Goal: Task Accomplishment & Management: Manage account settings

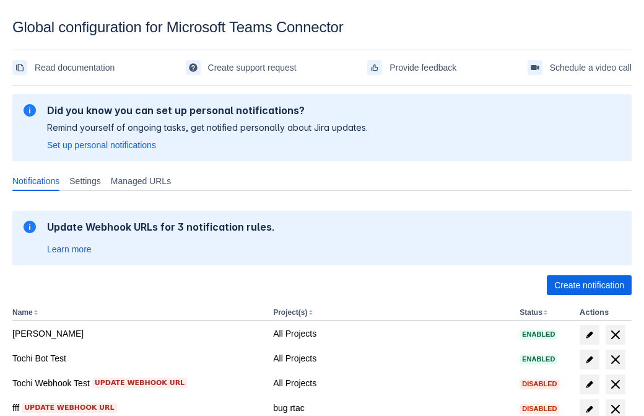
click at [589, 285] on span "Create notification" at bounding box center [589, 285] width 70 height 20
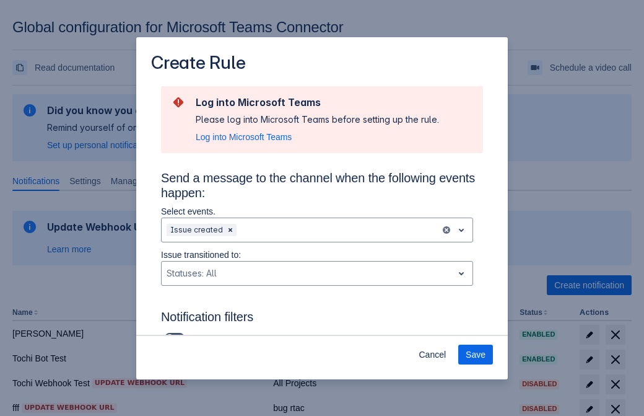
scroll to position [812, 0]
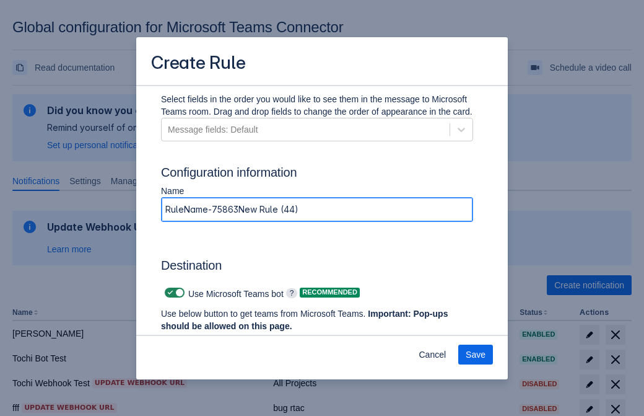
type input "RuleName-758630New Rule (44)"
click at [230, 339] on span "Authenticate in Microsoft Teams" at bounding box center [229, 349] width 123 height 20
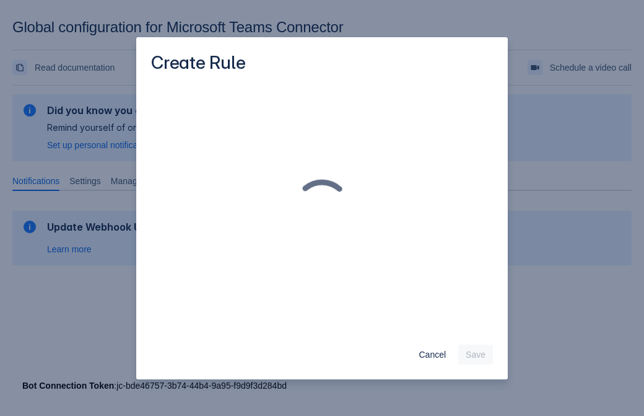
scroll to position [0, 0]
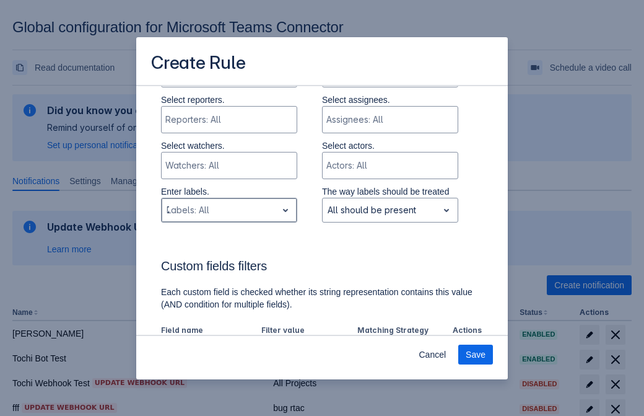
type input "758630_label"
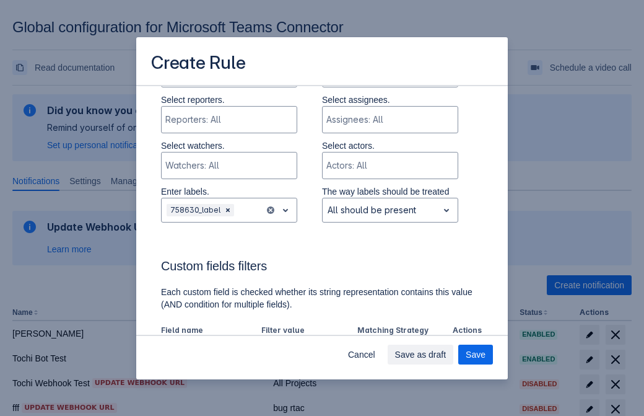
scroll to position [860, 0]
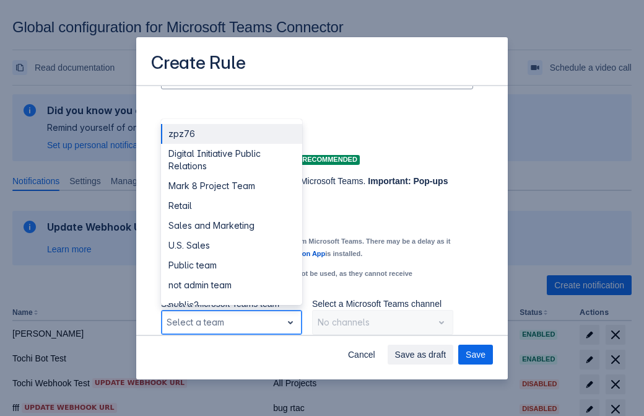
click at [231, 206] on div "Retail" at bounding box center [231, 206] width 141 height 20
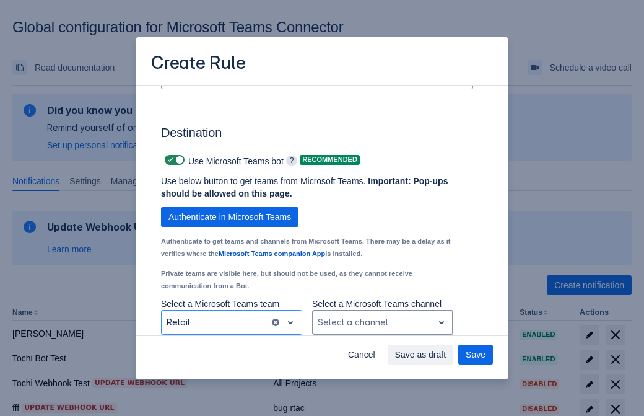
click at [382, 322] on div "Scrollable content" at bounding box center [373, 322] width 110 height 15
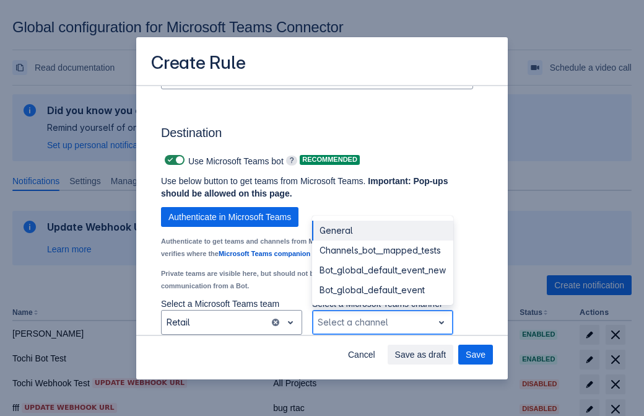
click at [382, 290] on div "Bot_global_default_event" at bounding box center [382, 290] width 141 height 20
click at [446, 354] on span "Save as draft" at bounding box center [420, 354] width 51 height 20
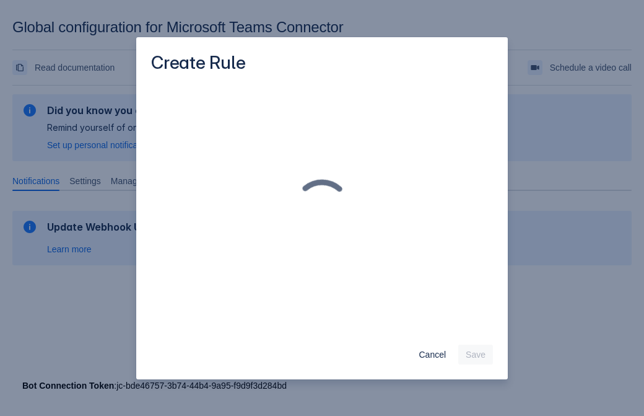
scroll to position [0, 0]
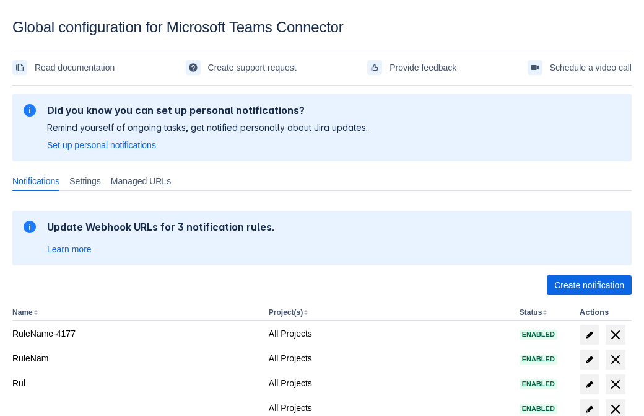
scroll to position [256, 0]
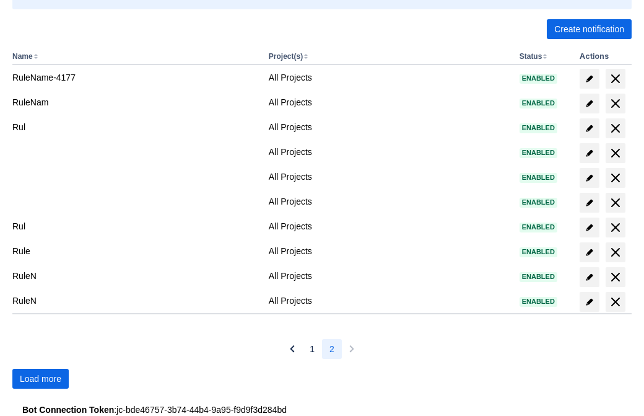
click at [40, 378] on span "Load more" at bounding box center [40, 378] width 41 height 20
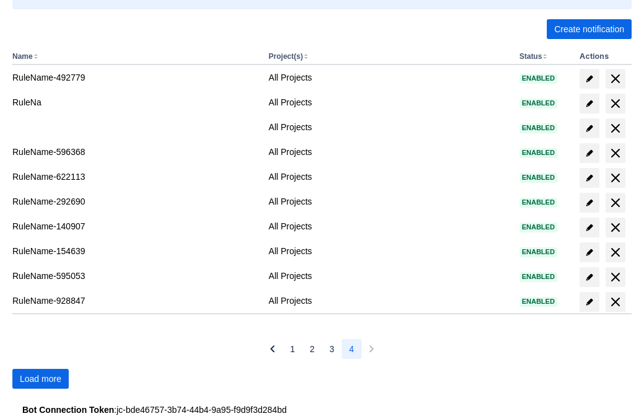
click at [40, 378] on span "Load more" at bounding box center [40, 378] width 41 height 20
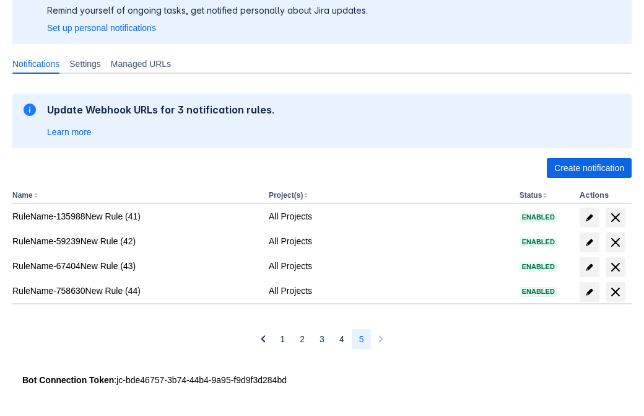
scroll to position [117, 0]
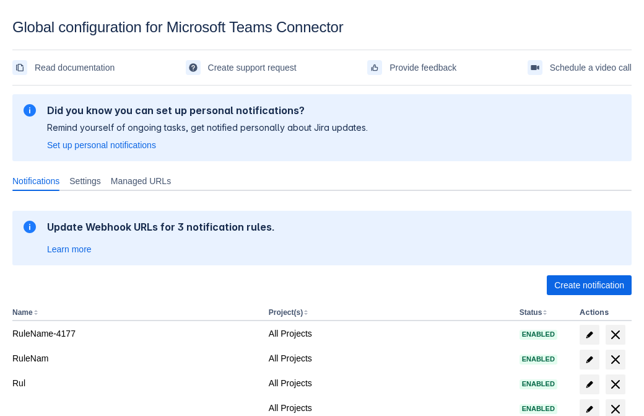
scroll to position [256, 0]
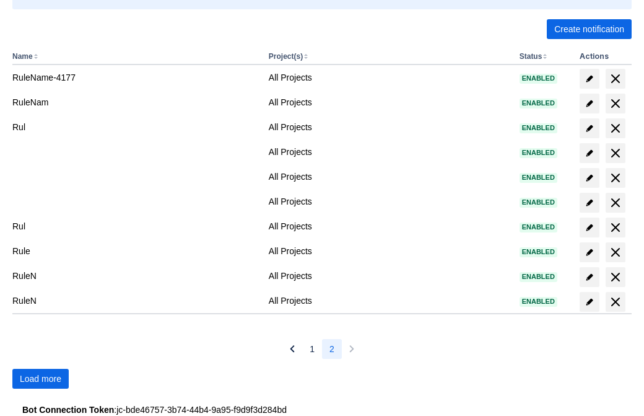
click at [40, 378] on span "Load more" at bounding box center [40, 378] width 41 height 20
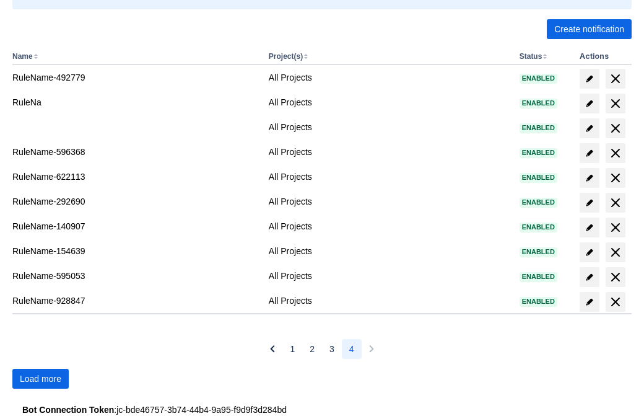
click at [40, 378] on span "Load more" at bounding box center [40, 378] width 41 height 20
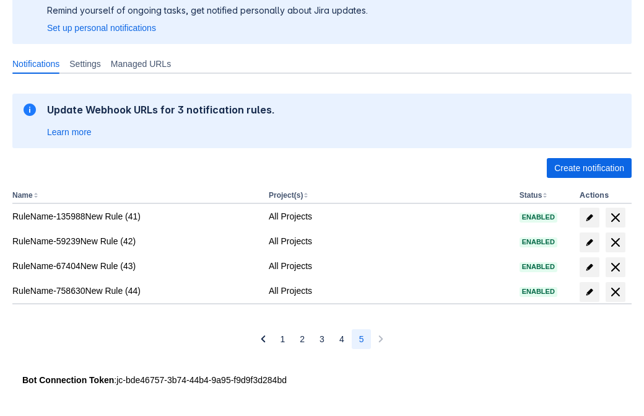
scroll to position [117, 0]
click at [615, 292] on span "delete" at bounding box center [615, 291] width 15 height 15
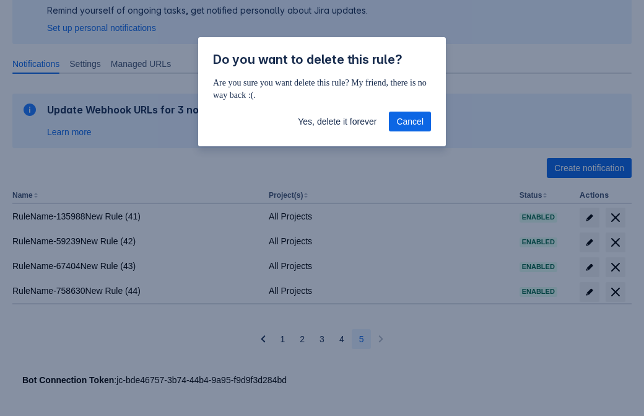
click at [337, 121] on span "Yes, delete it forever" at bounding box center [337, 121] width 79 height 20
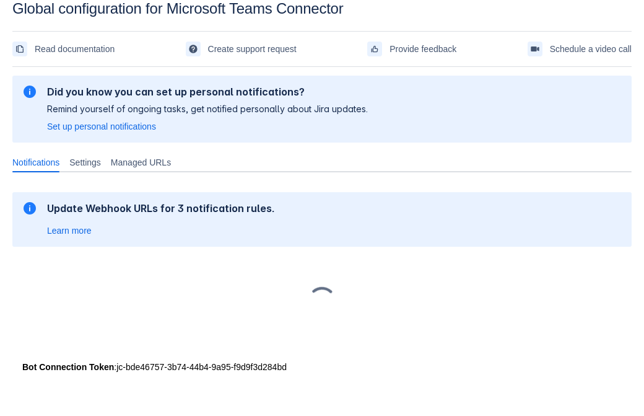
scroll to position [19, 0]
